Goal: Task Accomplishment & Management: Manage account settings

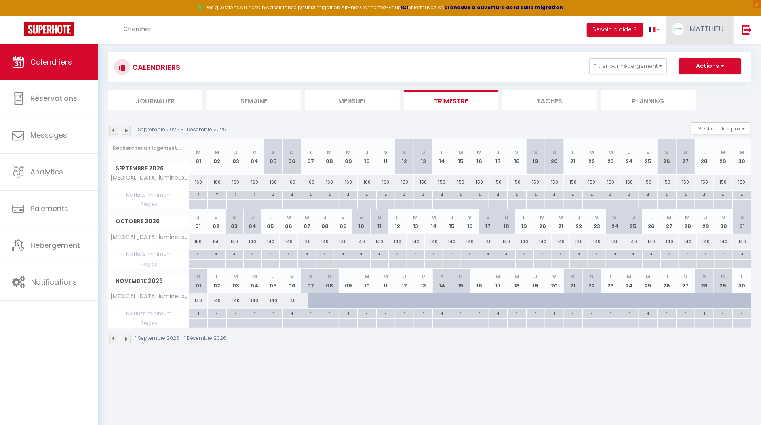
click at [684, 29] on link "MATTHIEU" at bounding box center [699, 30] width 67 height 28
click at [685, 55] on link "Paramètres" at bounding box center [701, 56] width 60 height 14
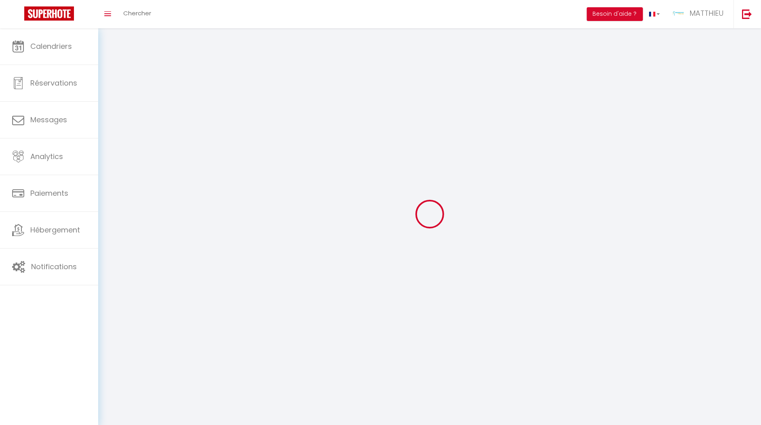
type input "wTNaAdGI7RKJnwqlJsICEuZNp"
type input "ZpcxW8WqYuU9ge8iQpqdRO0cG"
type input "[URL][DOMAIN_NAME]"
select select "fr"
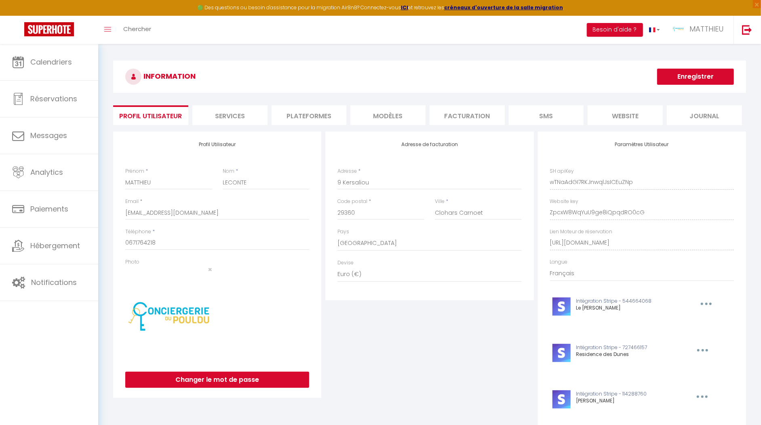
click at [326, 115] on li "Plateformes" at bounding box center [308, 115] width 75 height 20
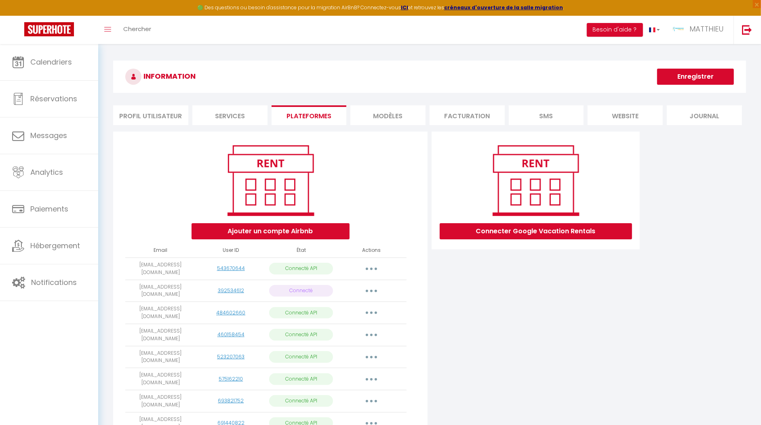
scroll to position [87, 0]
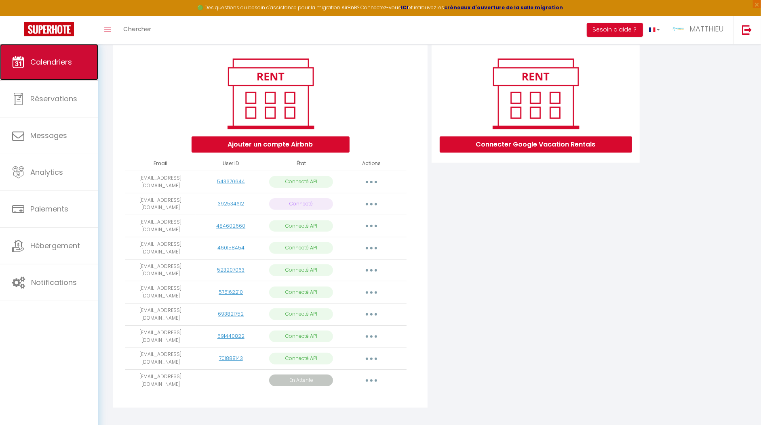
click at [55, 67] on link "Calendriers" at bounding box center [49, 62] width 98 height 36
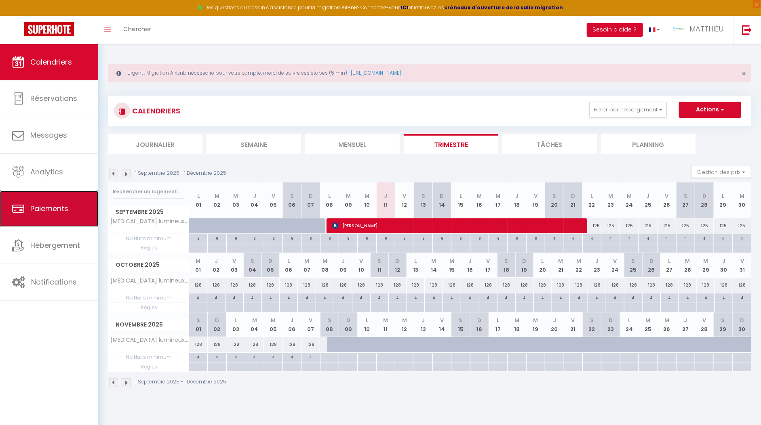
click at [46, 224] on link "Paiements" at bounding box center [49, 209] width 98 height 36
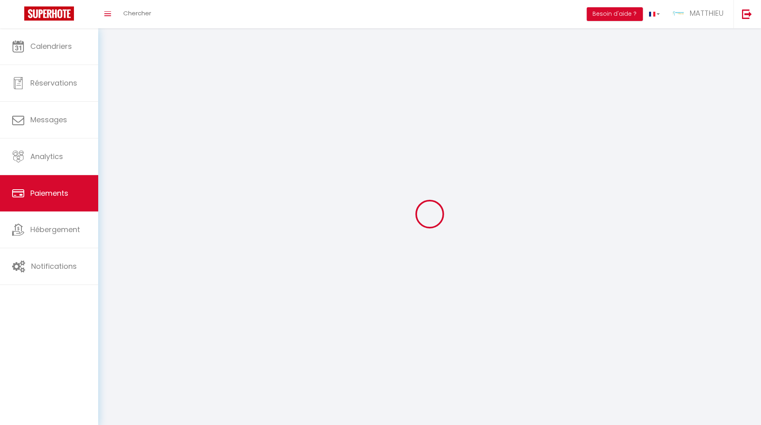
select select "2"
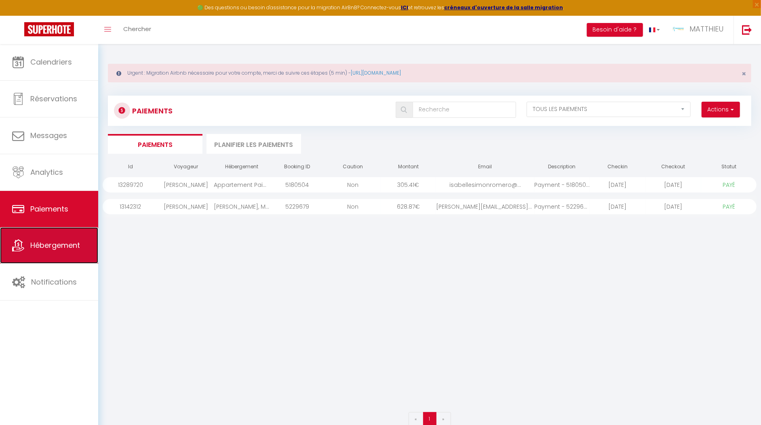
click at [43, 235] on link "Hébergement" at bounding box center [49, 245] width 98 height 36
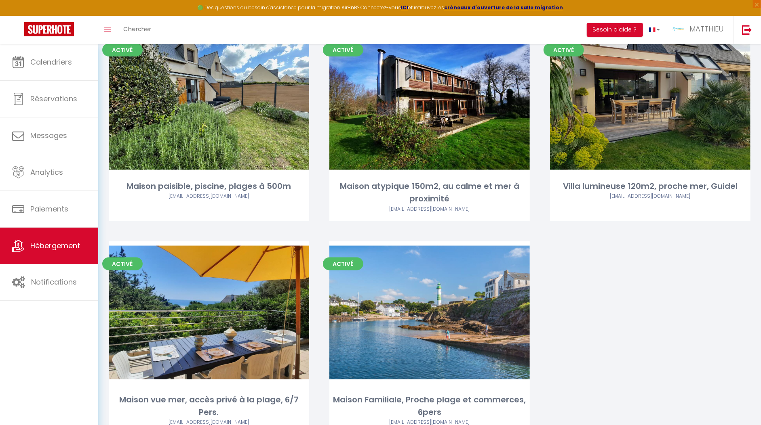
scroll to position [766, 0]
